Goal: Task Accomplishment & Management: Use online tool/utility

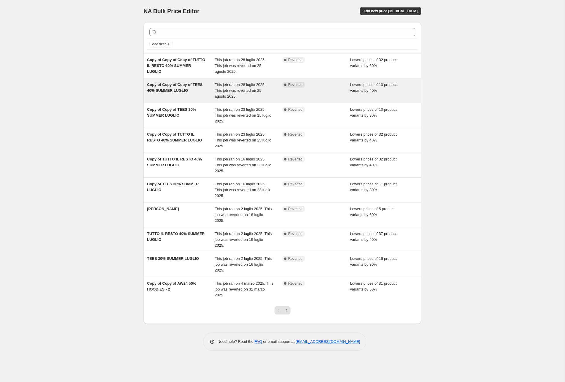
click at [189, 89] on span "Copy of Copy of Copy of TEES 40% SUMMER LUGLIO" at bounding box center [175, 87] width 56 height 10
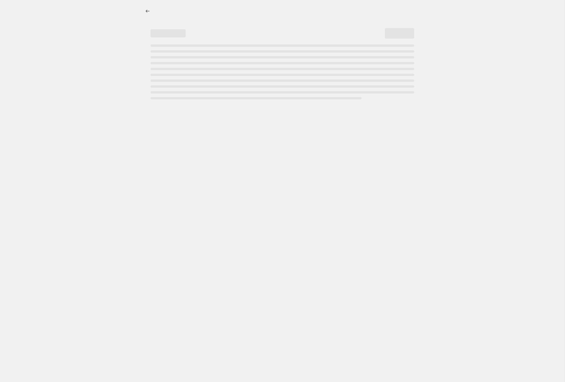
select select "percentage"
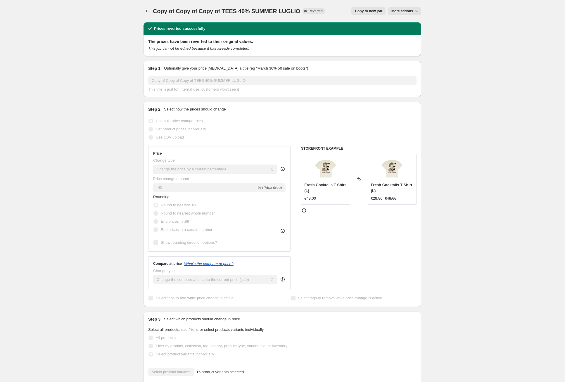
click at [365, 13] on span "Copy to new job" at bounding box center [368, 11] width 27 height 5
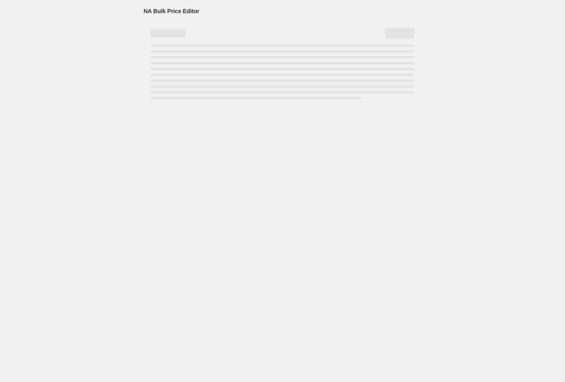
select select "percentage"
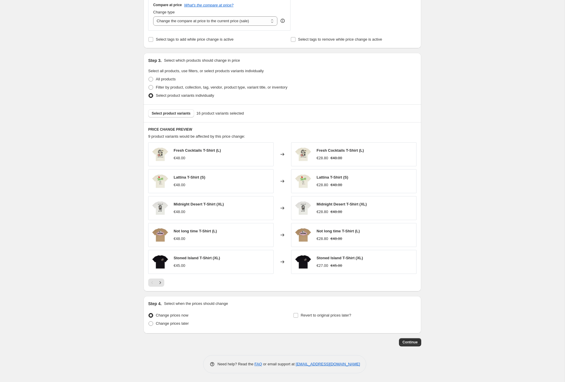
scroll to position [220, 0]
click at [296, 317] on input "Revert to original prices later?" at bounding box center [296, 315] width 5 height 5
checkbox input "true"
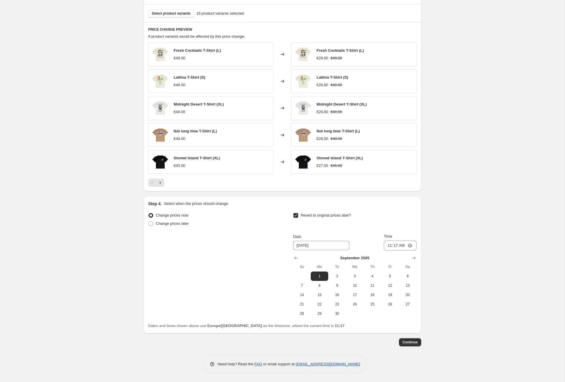
scroll to position [321, 0]
click at [319, 294] on span "15" at bounding box center [319, 295] width 13 height 5
type input "[DATE]"
click at [410, 247] on input "11:17" at bounding box center [400, 246] width 33 height 10
type input "11:00"
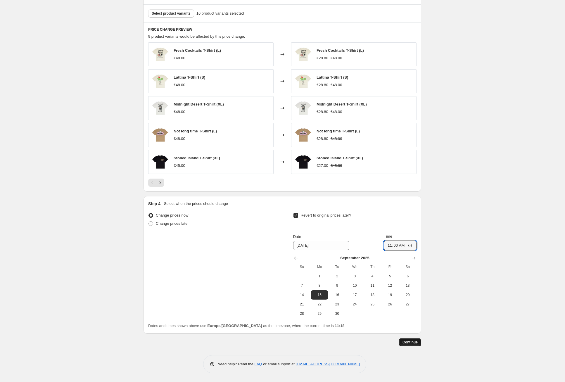
scroll to position [319, 0]
click at [411, 343] on span "Continue" at bounding box center [410, 343] width 15 height 5
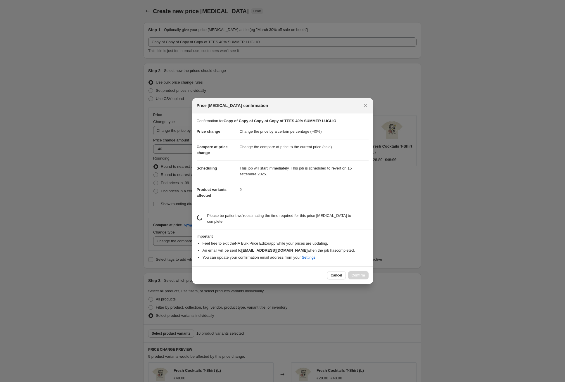
scroll to position [319, 0]
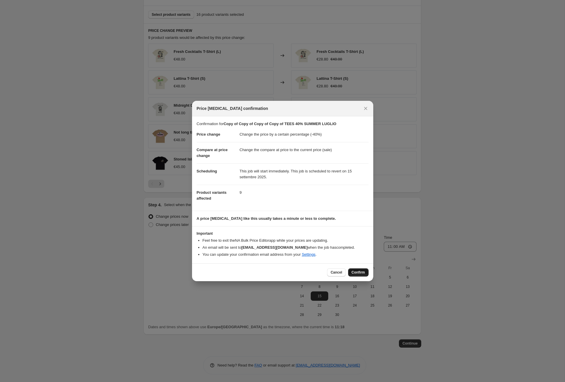
click at [365, 271] on button "Confirm" at bounding box center [358, 272] width 20 height 8
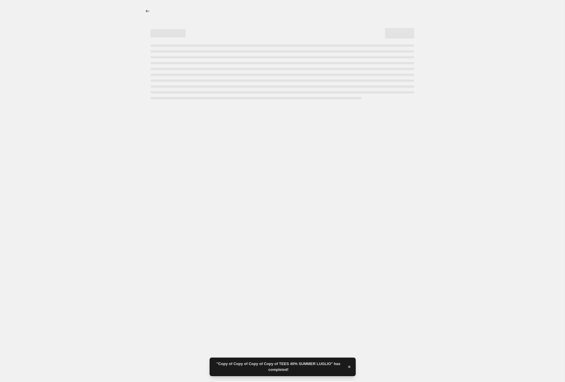
select select "percentage"
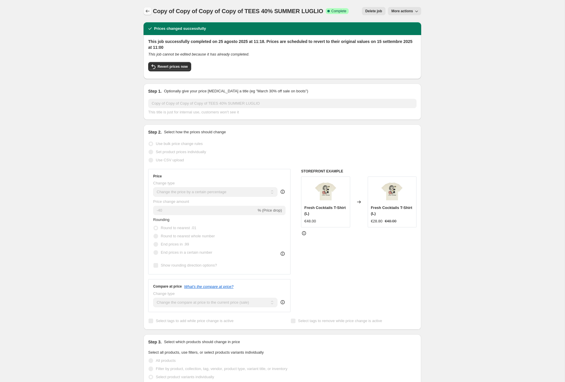
click at [149, 12] on icon "Price change jobs" at bounding box center [148, 11] width 6 height 6
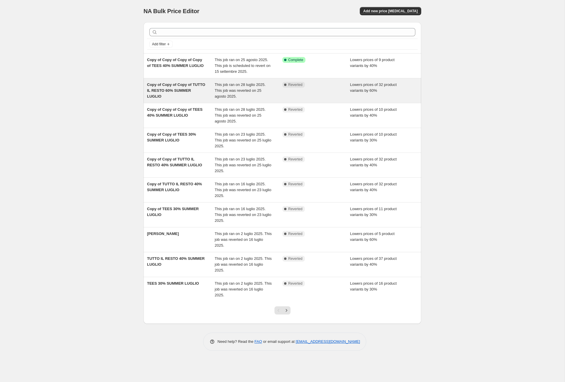
click at [187, 94] on div "Copy of Copy of Copy of TUTTO IL RESTO 60% SUMMER LUGLIO" at bounding box center [181, 91] width 68 height 18
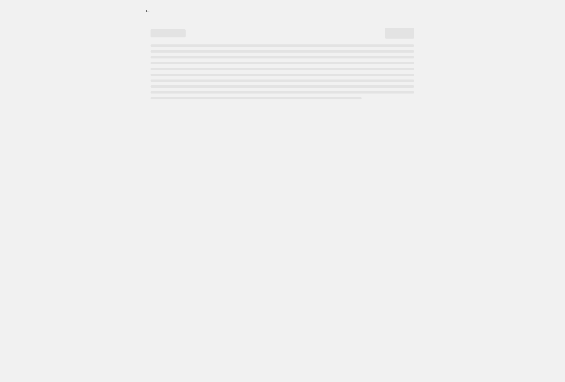
select select "percentage"
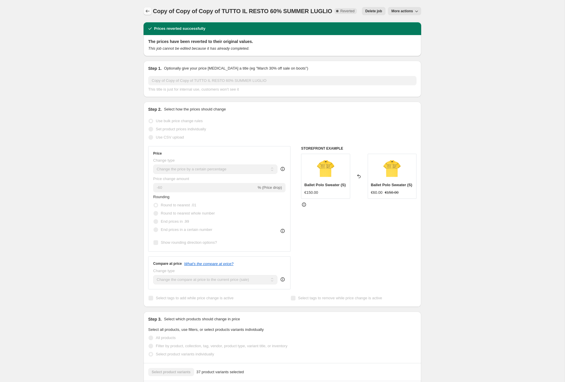
click at [143, 9] on div "Copy of Copy of Copy of TUTTO IL RESTO 60% SUMMER LUGLIO. This page is ready Co…" at bounding box center [283, 342] width 292 height 684
click at [145, 10] on icon "Price change jobs" at bounding box center [148, 11] width 6 height 6
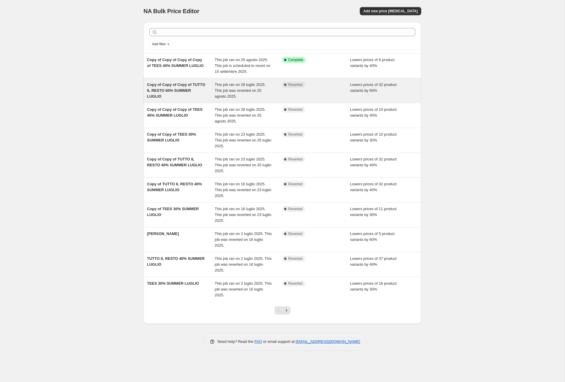
click at [333, 94] on div "Complete Reverted" at bounding box center [317, 91] width 68 height 18
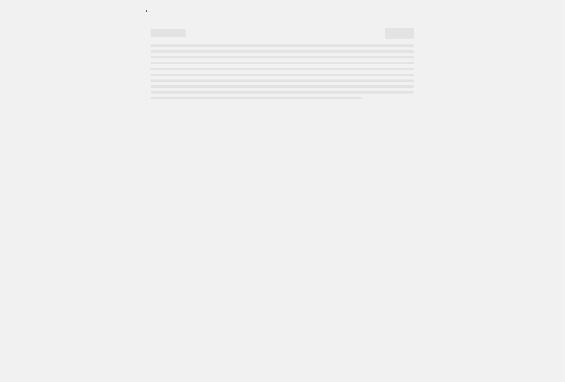
select select "percentage"
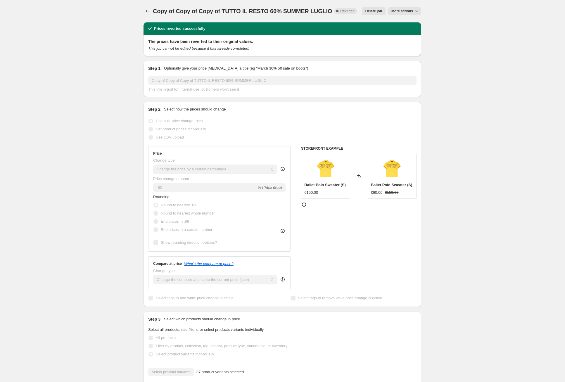
click at [404, 9] on span "More actions" at bounding box center [403, 11] width 22 height 5
click at [406, 23] on span "Copy to new job" at bounding box center [404, 23] width 27 height 4
select select "percentage"
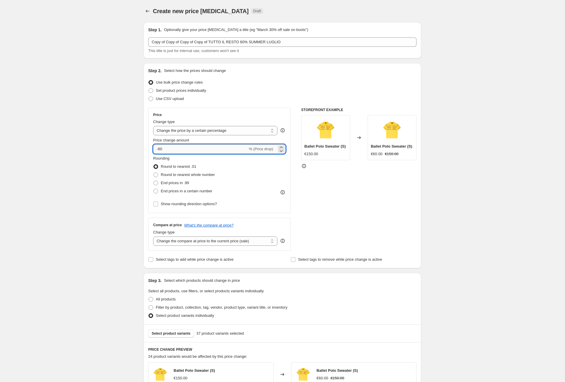
click at [160, 150] on input "-60" at bounding box center [200, 148] width 94 height 9
type input "-70"
click at [454, 176] on div "Create new price [MEDICAL_DATA]. This page is ready Create new price [MEDICAL_D…" at bounding box center [282, 301] width 565 height 602
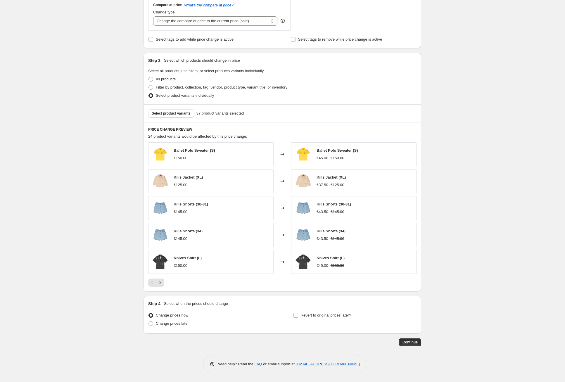
scroll to position [220, 0]
click at [295, 316] on input "Revert to original prices later?" at bounding box center [296, 315] width 5 height 5
checkbox input "true"
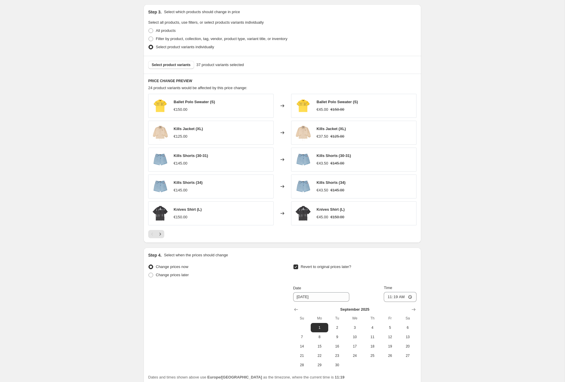
scroll to position [272, 0]
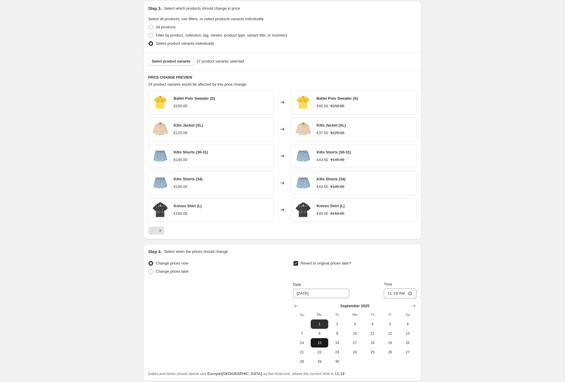
click at [322, 345] on span "15" at bounding box center [319, 343] width 13 height 5
type input "[DATE]"
click at [410, 296] on input "11:19" at bounding box center [400, 294] width 33 height 10
type input "11:00"
click at [529, 268] on div "Create new price [MEDICAL_DATA]. This page is ready Create new price [MEDICAL_D…" at bounding box center [282, 79] width 565 height 702
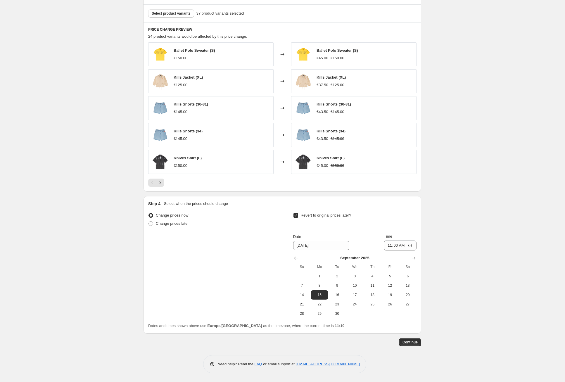
scroll to position [321, 0]
click at [416, 342] on span "Continue" at bounding box center [410, 342] width 15 height 5
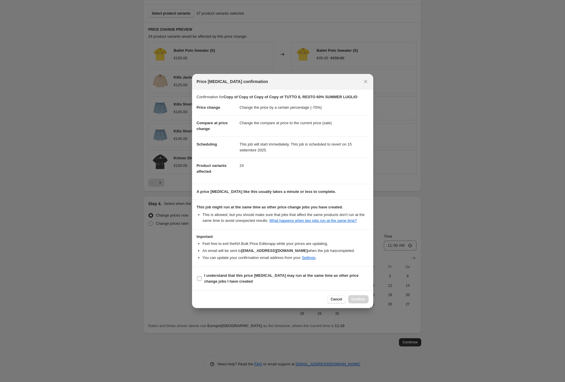
click at [203, 281] on label "I understand that this price [MEDICAL_DATA] may run at the same time as other p…" at bounding box center [283, 279] width 172 height 14
click at [202, 281] on input "I understand that this price [MEDICAL_DATA] may run at the same time as other p…" at bounding box center [199, 278] width 5 height 5
checkbox input "true"
click at [362, 302] on span "Confirm" at bounding box center [358, 299] width 13 height 5
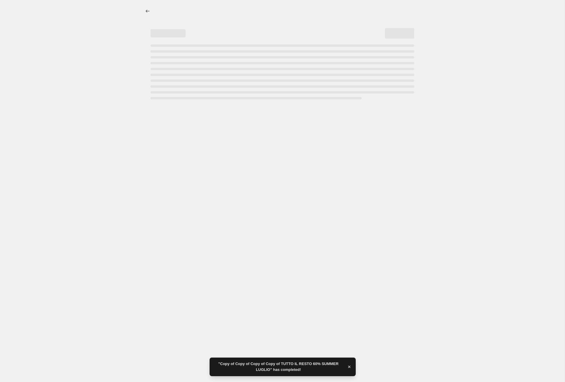
select select "percentage"
